Goal: Task Accomplishment & Management: Complete application form

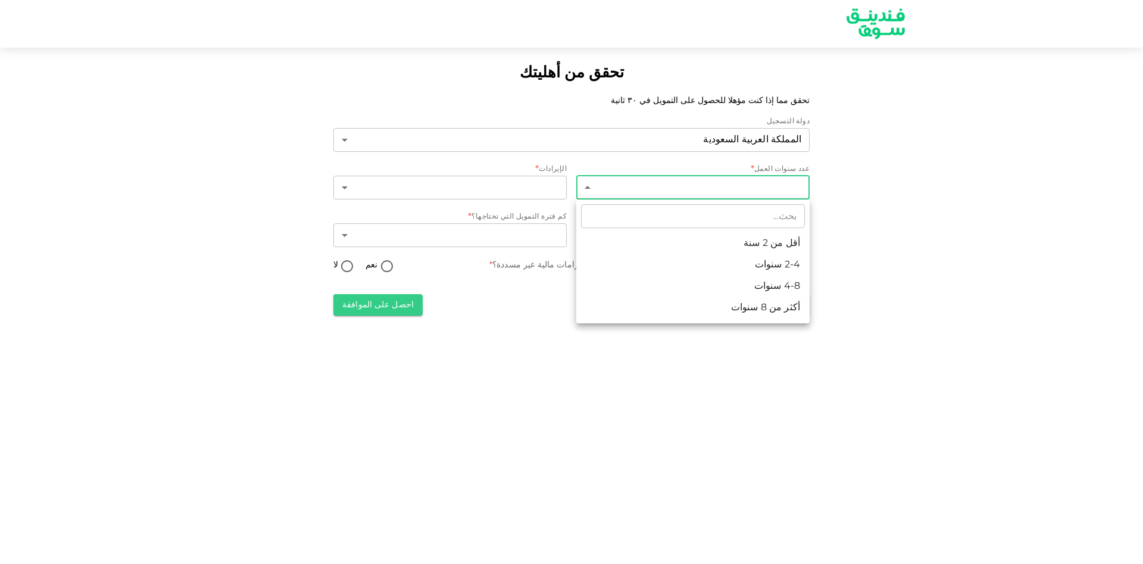
click at [722, 196] on body "تحقق من أهليتك تحقق مما إذا كنت مؤهلا للحصول على التمويل في ٣٠ ثانية دولة التسج…" at bounding box center [571, 282] width 1143 height 564
click at [604, 87] on div at bounding box center [571, 282] width 1143 height 564
click at [785, 182] on body "تحقق من أهليتك تحقق مما إذا كنت مؤهلا للحصول على التمويل في ٣٠ ثانية دولة التسج…" at bounding box center [571, 282] width 1143 height 564
click at [794, 260] on li "2-4 سنوات" at bounding box center [692, 264] width 233 height 21
type input "2"
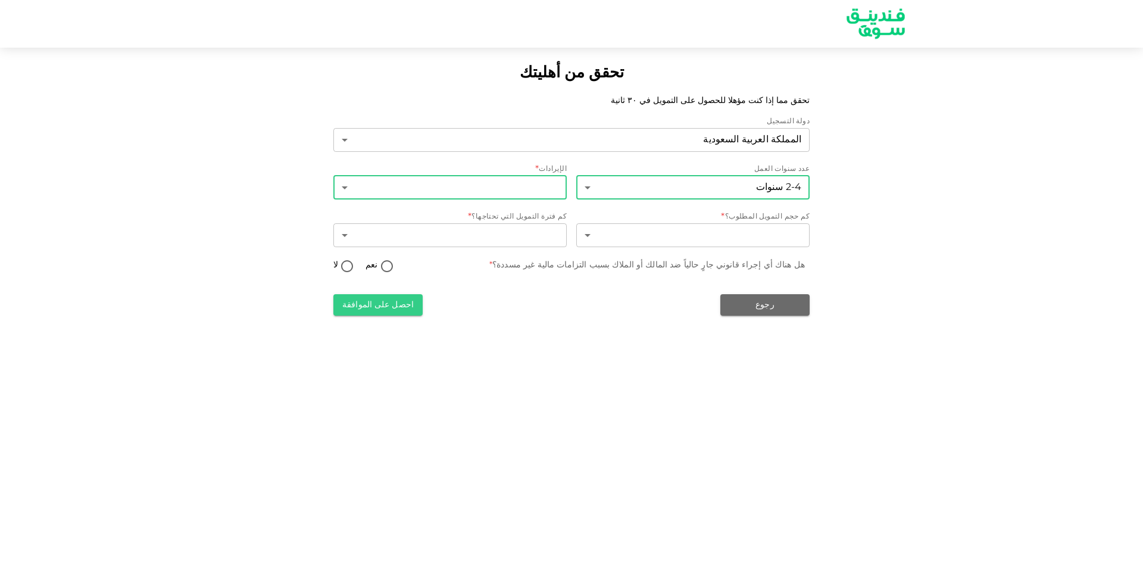
click at [526, 181] on body "تحقق من أهليتك تحقق مما إذا كنت مؤهلا للحصول على التمويل في ٣٠ ثانية دولة التسج…" at bounding box center [571, 282] width 1143 height 564
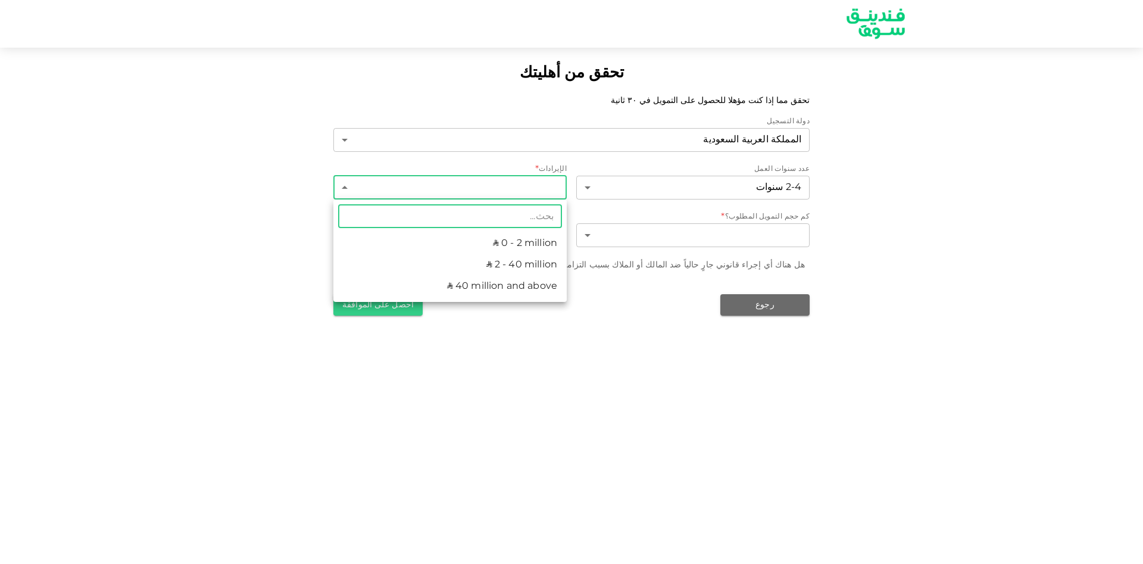
click at [528, 258] on li "ʢ 2 - 40 million" at bounding box center [449, 264] width 233 height 21
type input "2"
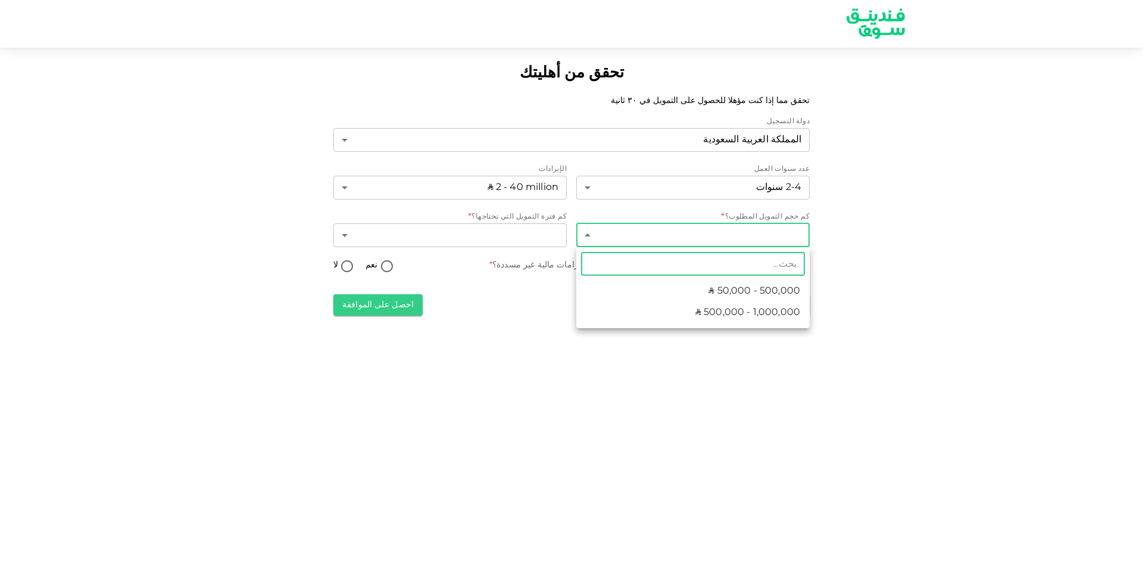
click at [719, 239] on body "تحقق من أهليتك تحقق مما إذا كنت مؤهلا للحصول على التمويل في ٣٠ ثانية دولة التسج…" at bounding box center [571, 282] width 1143 height 564
click at [750, 283] on li "ʢ 50,000 - 500,000" at bounding box center [692, 290] width 233 height 21
type input "1"
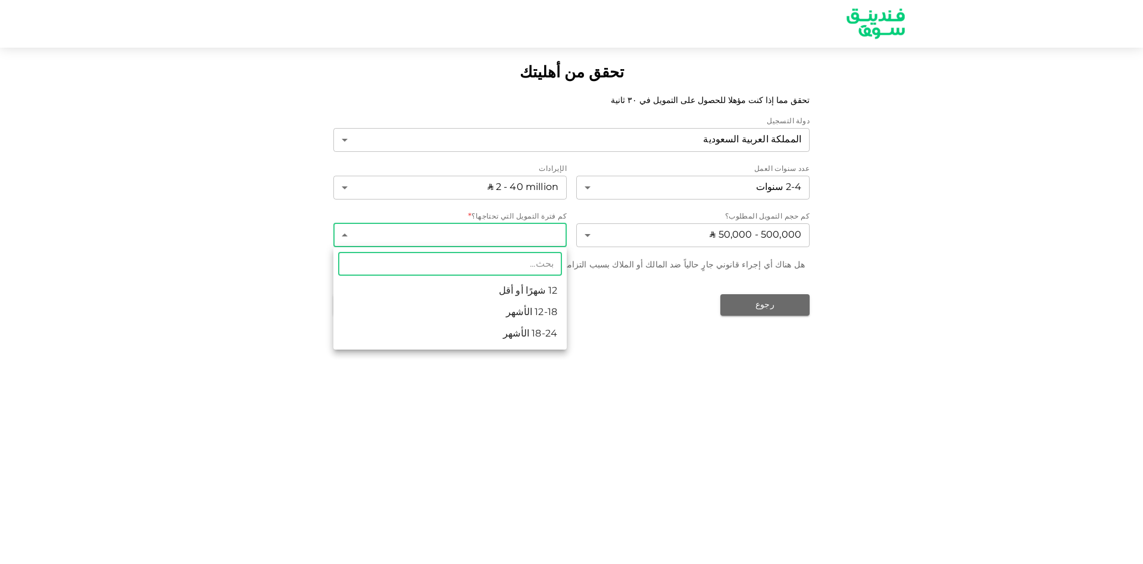
click at [544, 227] on body "تحقق من أهليتك تحقق مما إذا كنت مؤهلا للحصول على التمويل في ٣٠ ثانية دولة التسج…" at bounding box center [571, 282] width 1143 height 564
click at [554, 293] on li "12 شهرًا أو أقل" at bounding box center [449, 290] width 233 height 21
type input "1"
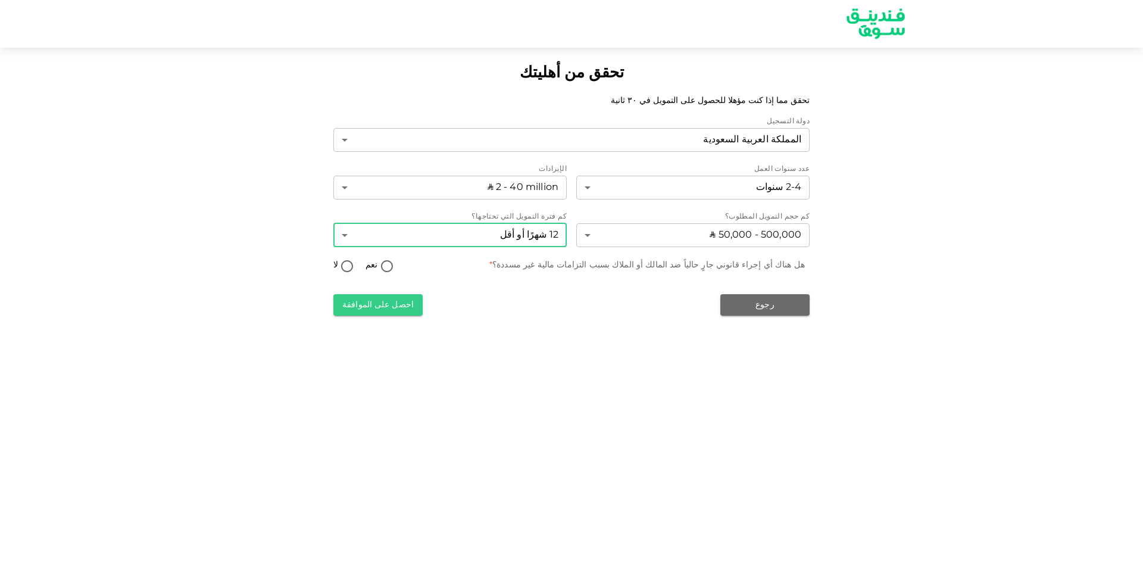
click at [347, 266] on input "لا" at bounding box center [347, 267] width 18 height 16
radio input "true"
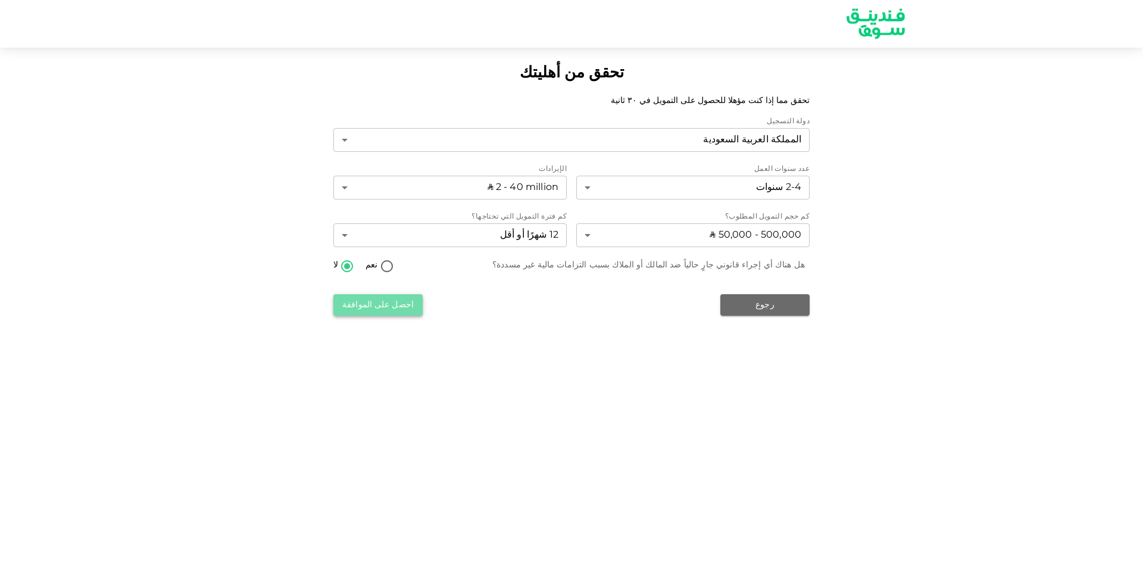
click at [378, 303] on button "احصل على الموافقة" at bounding box center [377, 304] width 89 height 21
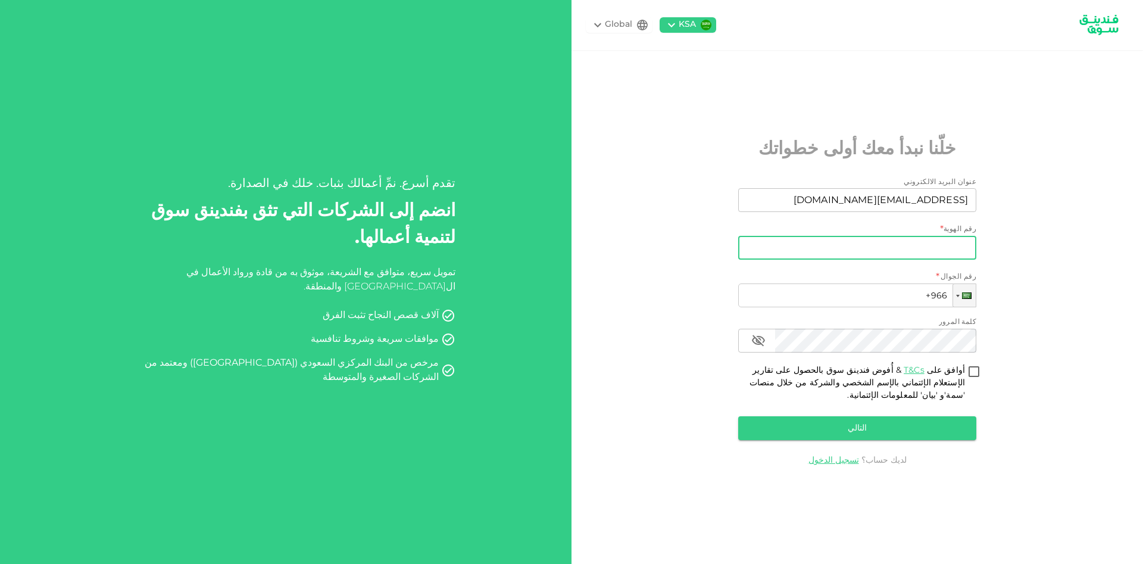
click at [889, 248] on input "رقم الهوية" at bounding box center [857, 248] width 238 height 24
type input "2328550716"
click at [973, 372] on input "أوافق على T&Cs & أُفوض فندينق سوق بالحصول على تقارير الإستعلام الإئتماني بالإسم…" at bounding box center [974, 372] width 18 height 16
checkbox input "true"
click at [922, 423] on button "التالي" at bounding box center [857, 428] width 238 height 24
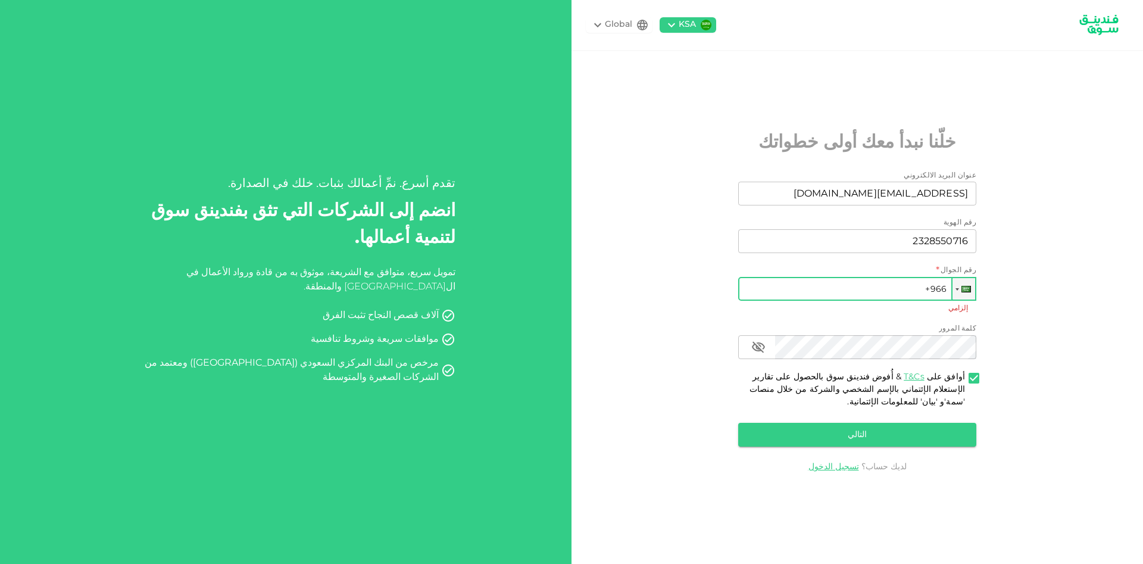
click at [917, 289] on input "+966" at bounding box center [857, 289] width 238 height 24
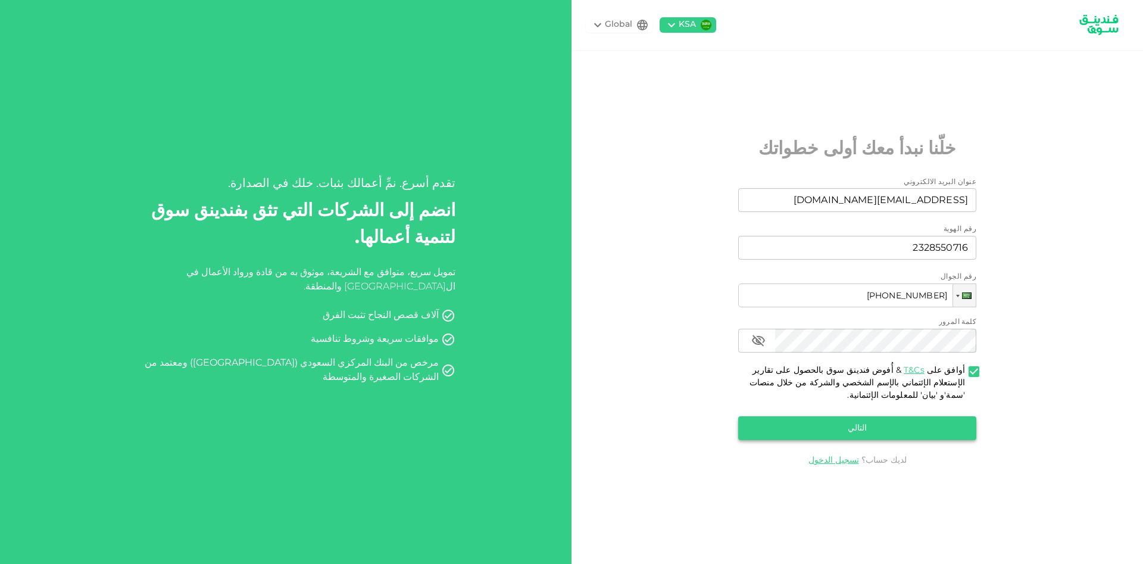
type input "[PHONE_NUMBER]"
click at [882, 435] on button "التالي" at bounding box center [857, 428] width 238 height 24
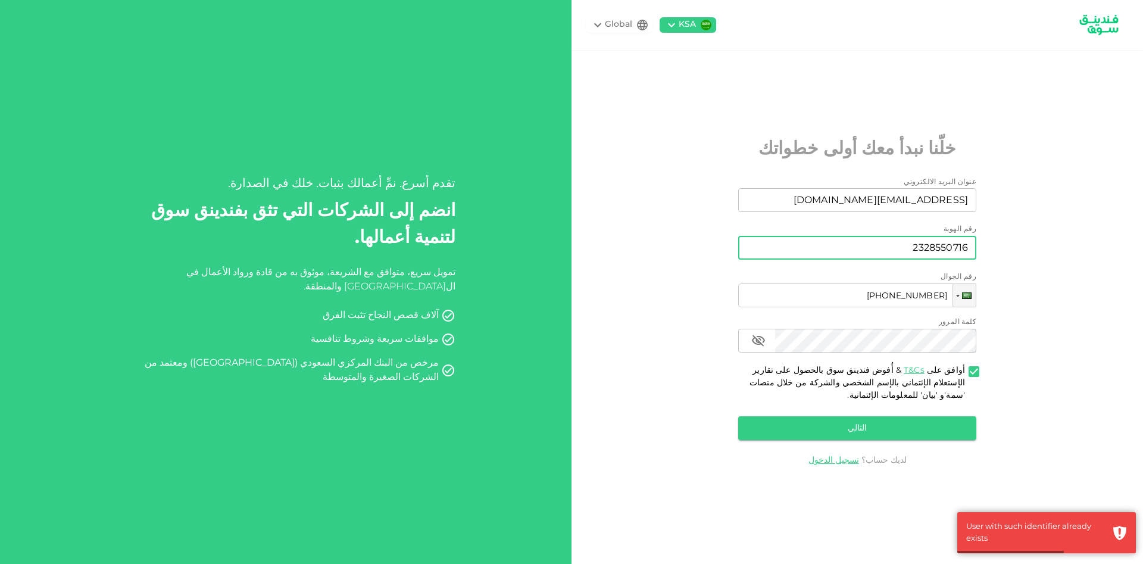
click at [930, 252] on input "2328550716" at bounding box center [857, 248] width 238 height 24
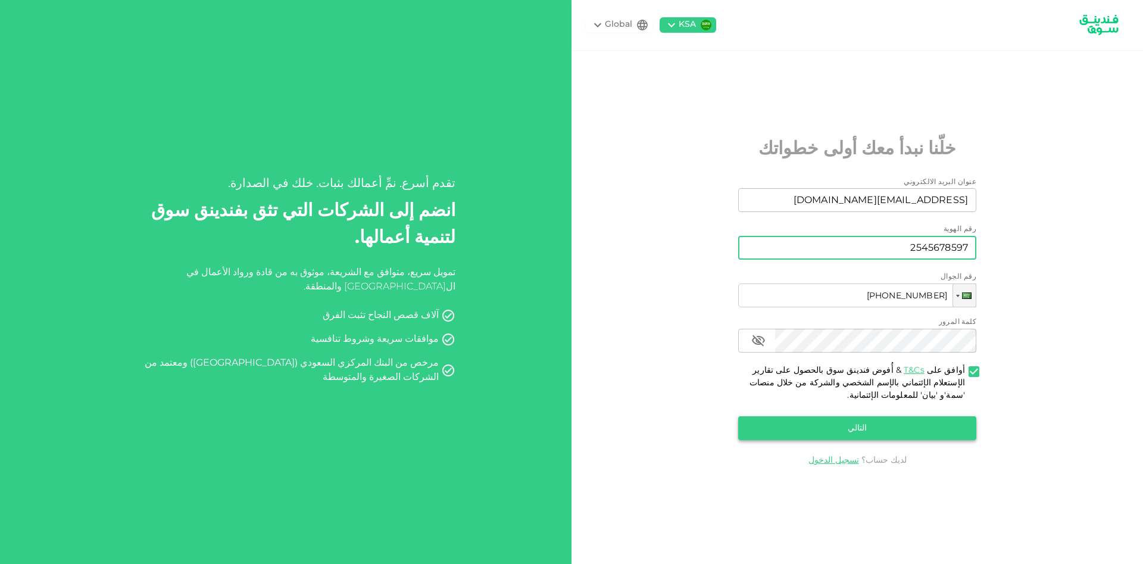
type input "2545678597"
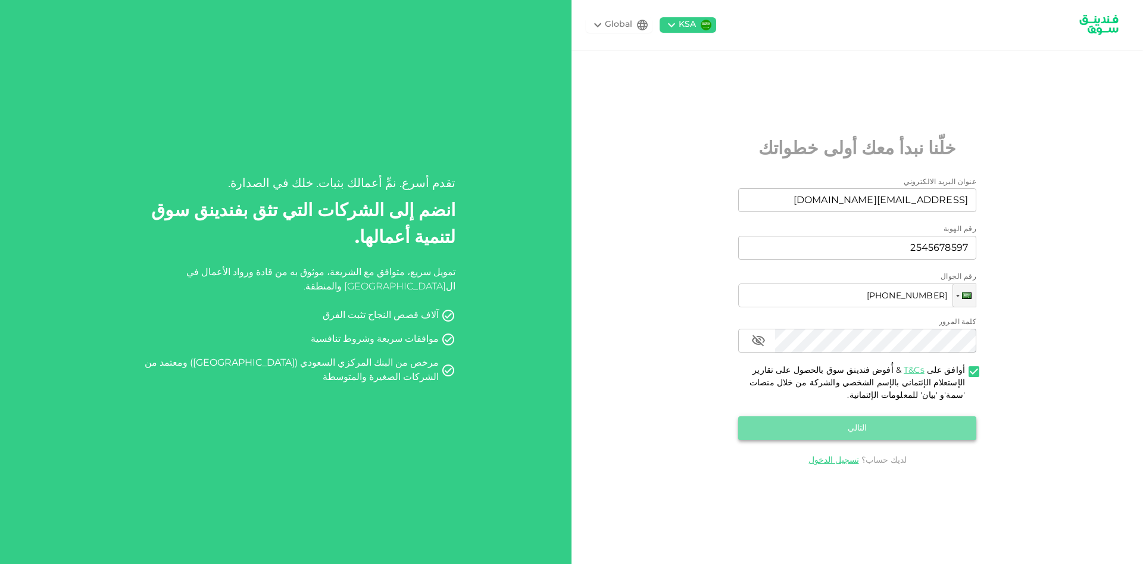
click at [872, 438] on button "التالي" at bounding box center [857, 428] width 238 height 24
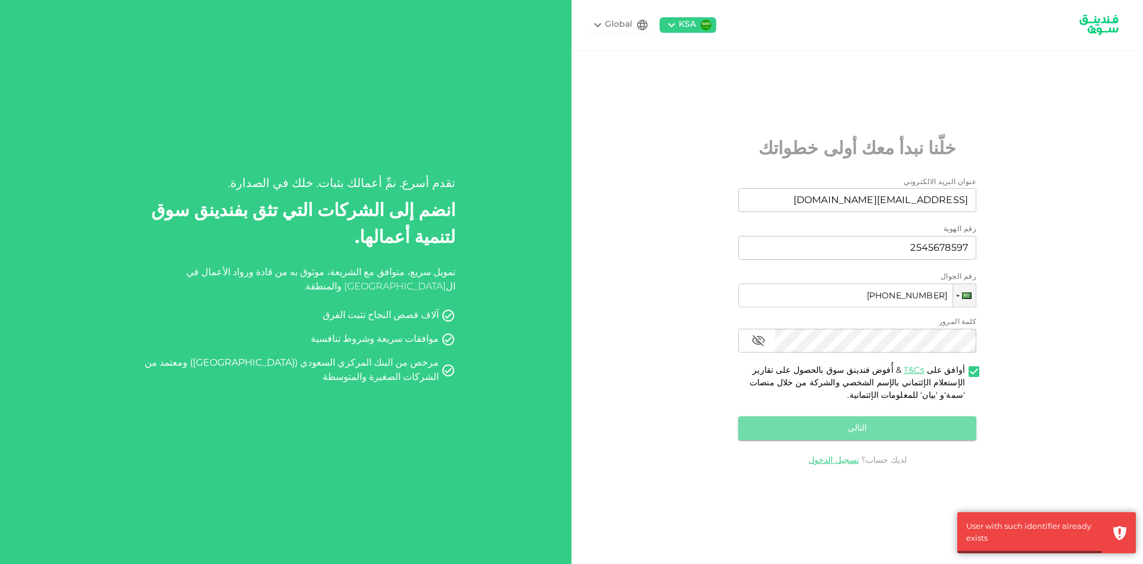
click at [872, 438] on button "التالي" at bounding box center [857, 428] width 238 height 24
